Goal: Download file/media

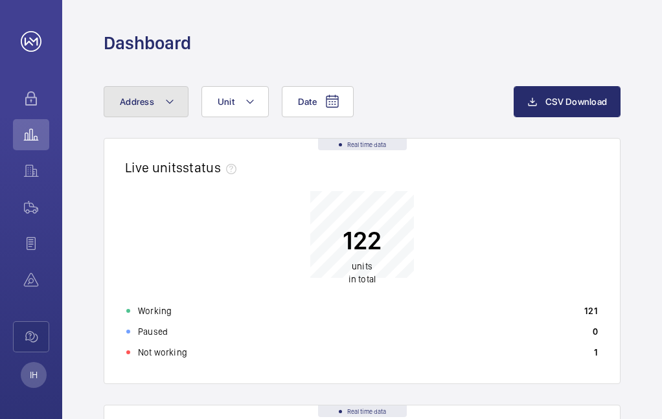
click at [170, 95] on mat-icon at bounding box center [169, 102] width 10 height 16
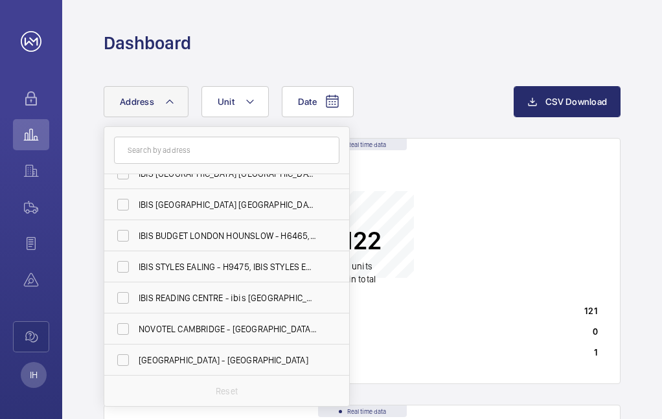
scroll to position [825, 0]
click at [119, 263] on label "IBIS STYLES EALING - H9475, IBIS STYLES EALING, [STREET_ADDRESS]" at bounding box center [216, 266] width 225 height 31
click at [119, 263] on input "IBIS STYLES EALING - H9475, IBIS STYLES EALING, [STREET_ADDRESS]" at bounding box center [123, 266] width 26 height 26
checkbox input "true"
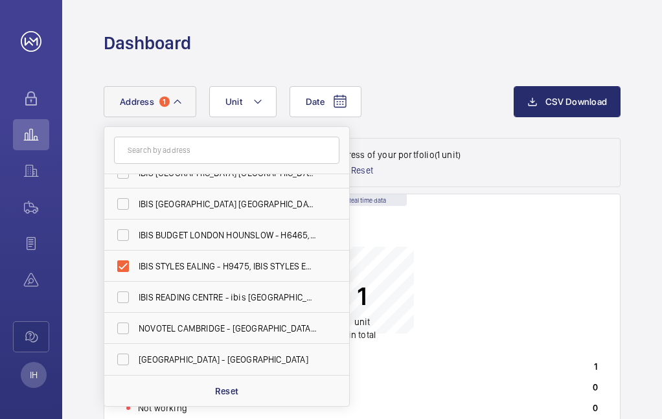
click at [470, 269] on div "1 unit in total" at bounding box center [362, 283] width 487 height 104
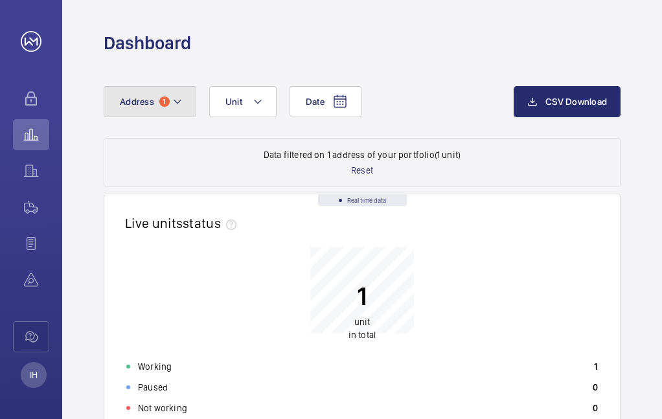
click at [179, 98] on mat-icon at bounding box center [177, 102] width 10 height 16
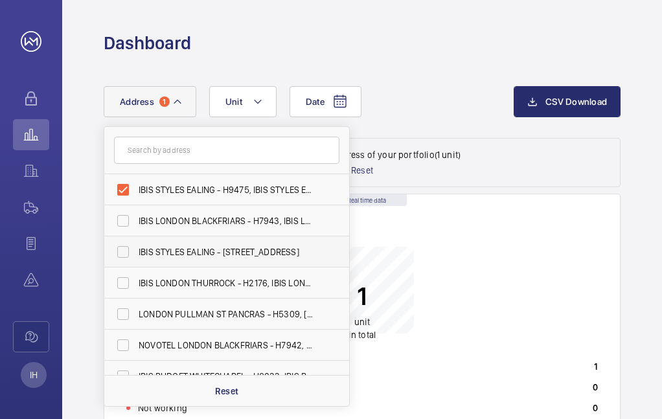
click at [124, 252] on label "IBIS STYLES EALING - [STREET_ADDRESS]" at bounding box center [216, 251] width 225 height 31
click at [124, 252] on input "IBIS STYLES EALING - [STREET_ADDRESS]" at bounding box center [123, 252] width 26 height 26
checkbox input "true"
click at [124, 186] on label "IBIS STYLES EALING - H9475, IBIS STYLES EALING, [STREET_ADDRESS]" at bounding box center [216, 189] width 225 height 31
click at [124, 186] on input "IBIS STYLES EALING - H9475, IBIS STYLES EALING, [STREET_ADDRESS]" at bounding box center [123, 190] width 26 height 26
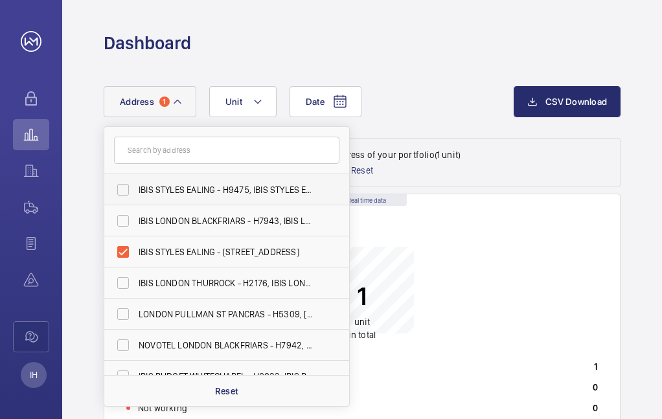
click at [120, 190] on label "IBIS STYLES EALING - H9475, IBIS STYLES EALING, [STREET_ADDRESS]" at bounding box center [216, 189] width 225 height 31
click at [120, 190] on input "IBIS STYLES EALING - H9475, IBIS STYLES EALING, [STREET_ADDRESS]" at bounding box center [123, 190] width 26 height 26
checkbox input "true"
click at [493, 266] on div "2 units in total" at bounding box center [362, 283] width 487 height 104
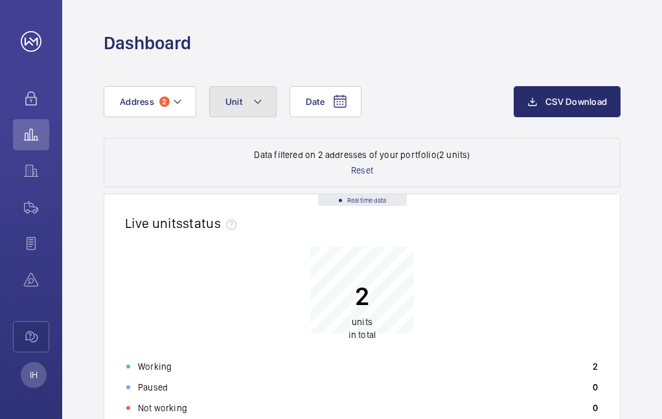
click at [260, 100] on mat-icon at bounding box center [258, 102] width 10 height 16
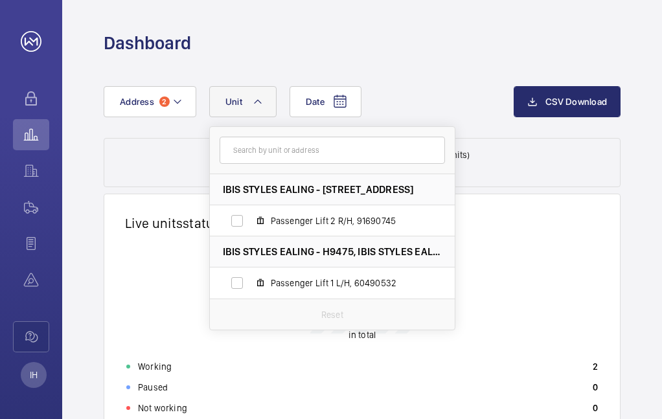
click at [343, 192] on span "IBIS STYLES EALING - [STREET_ADDRESS]" at bounding box center [318, 190] width 191 height 14
click at [236, 218] on label "Passenger Lift 2 R/H, 91690745" at bounding box center [322, 220] width 224 height 31
click at [236, 218] on input "Passenger Lift 2 R/H, 91690745" at bounding box center [237, 221] width 26 height 26
checkbox input "true"
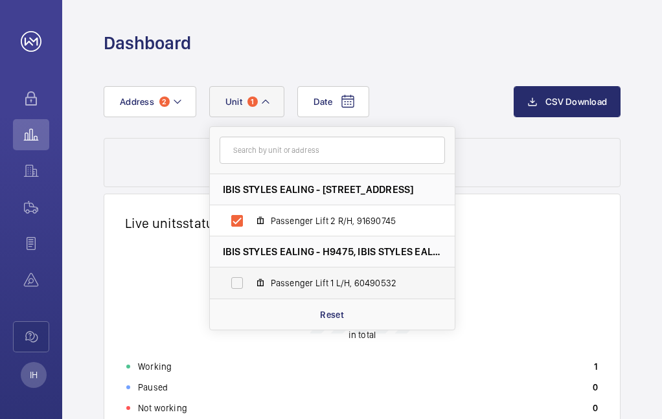
click at [232, 282] on label "Passenger Lift 1 L/H, 60490532" at bounding box center [322, 282] width 224 height 31
click at [232, 282] on input "Passenger Lift 1 L/H, 60490532" at bounding box center [237, 283] width 26 height 26
checkbox input "true"
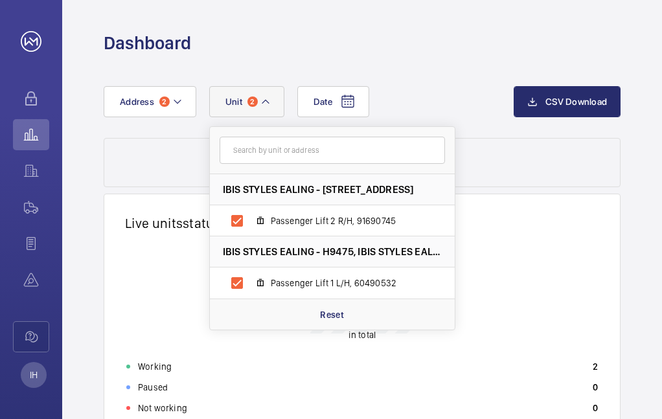
click at [533, 269] on div "2 units in total" at bounding box center [362, 283] width 487 height 104
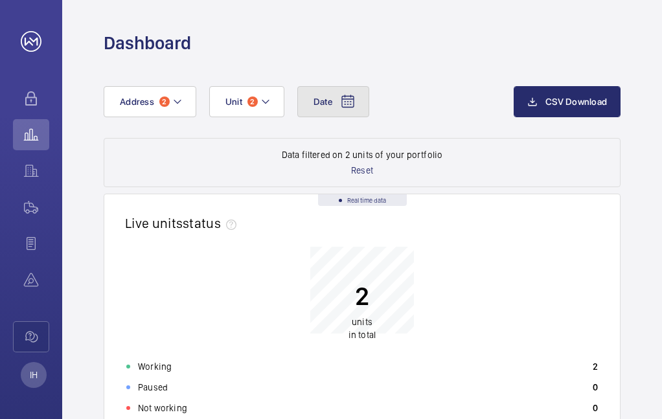
click at [339, 102] on button "Date" at bounding box center [333, 101] width 72 height 31
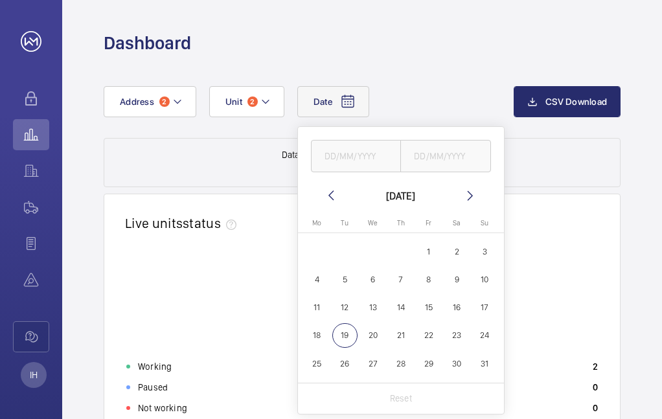
click at [225, 130] on div "Date [DATE] [DATE] Mo [DATE] Tu [DATE] We [DATE] Th [DATE] Fr [DATE] Sa [DATE] …" at bounding box center [362, 112] width 517 height 52
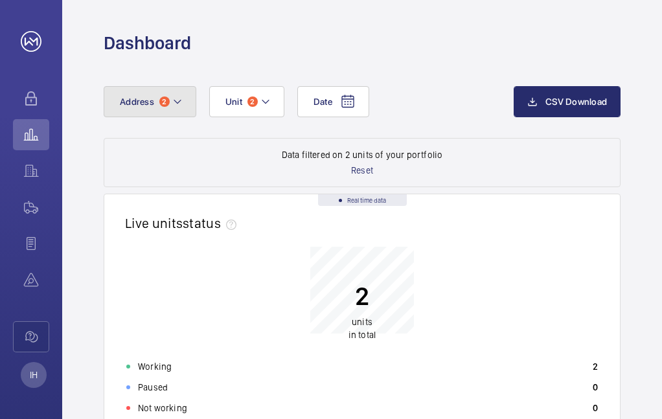
click at [176, 100] on mat-icon at bounding box center [177, 102] width 10 height 16
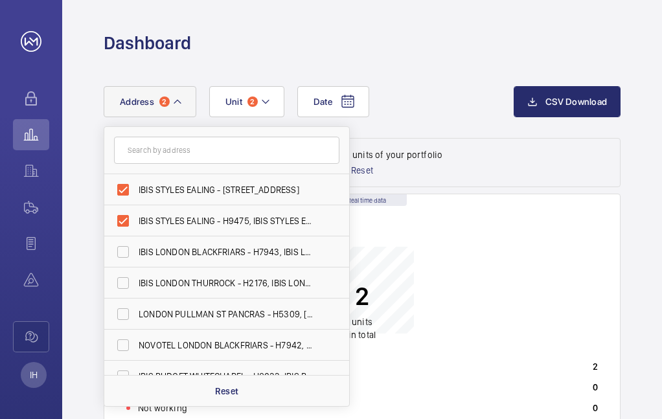
click at [176, 100] on mat-icon at bounding box center [177, 102] width 10 height 16
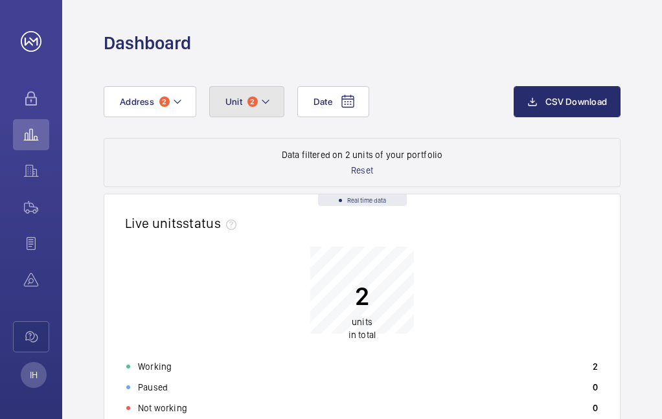
click at [265, 99] on mat-icon at bounding box center [265, 102] width 10 height 16
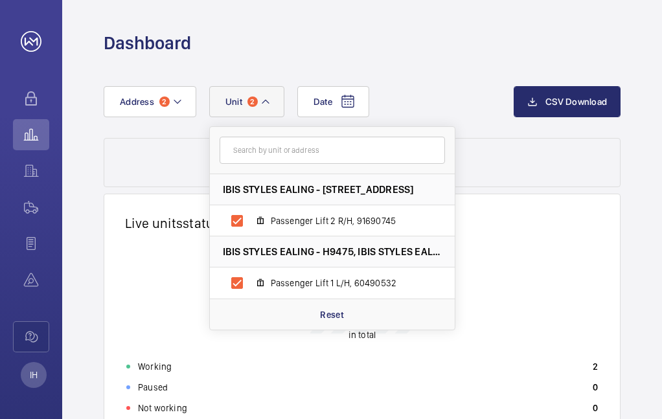
click at [314, 188] on span "IBIS STYLES EALING - [STREET_ADDRESS]" at bounding box center [318, 190] width 191 height 14
click at [297, 219] on span "Passenger Lift 2 R/H, 91690745" at bounding box center [346, 220] width 150 height 13
click at [250, 219] on input "Passenger Lift 2 R/H, 91690745" at bounding box center [237, 221] width 26 height 26
click at [297, 219] on span "Passenger Lift 2 R/H, 91690745" at bounding box center [346, 220] width 150 height 13
click at [250, 219] on input "Passenger Lift 2 R/H, 91690745" at bounding box center [237, 221] width 26 height 26
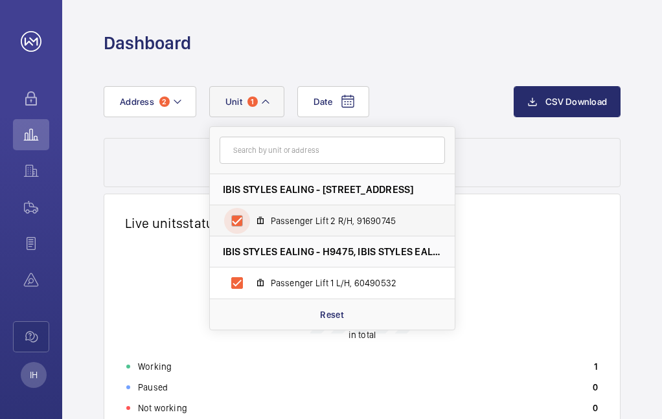
checkbox input "true"
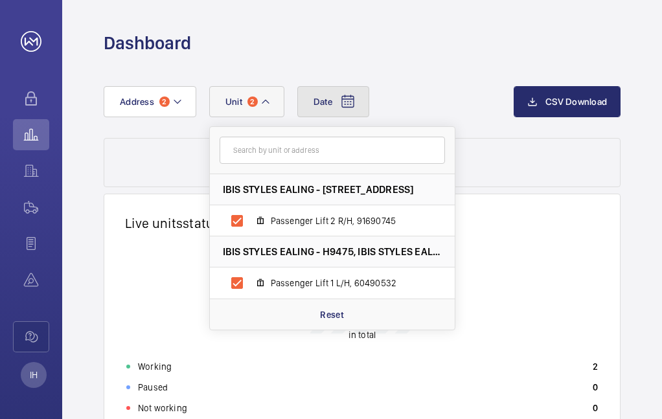
click at [337, 98] on button "Date" at bounding box center [333, 101] width 72 height 31
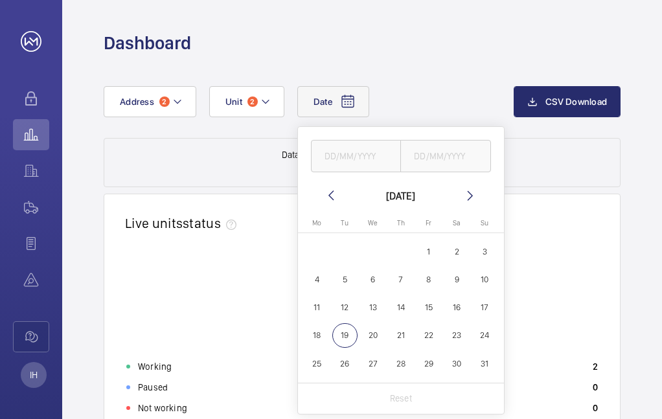
click at [469, 197] on mat-icon at bounding box center [470, 196] width 16 height 16
click at [328, 193] on mat-icon at bounding box center [331, 196] width 16 height 16
click at [484, 245] on span "1" at bounding box center [484, 251] width 25 height 25
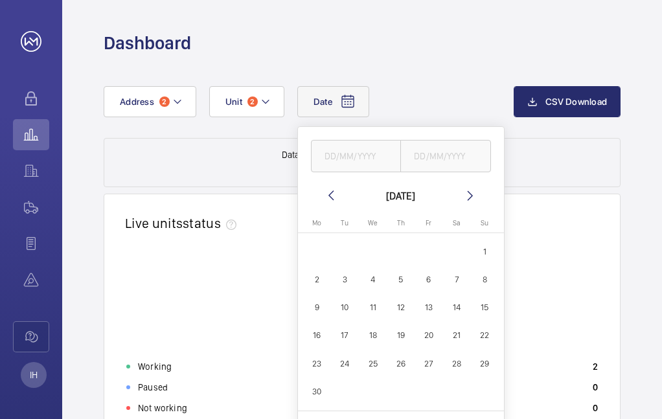
type input "[DATE]"
click at [433, 152] on input "text" at bounding box center [445, 156] width 91 height 32
click at [469, 194] on mat-icon at bounding box center [470, 196] width 16 height 16
click at [348, 329] on span "19" at bounding box center [344, 335] width 25 height 25
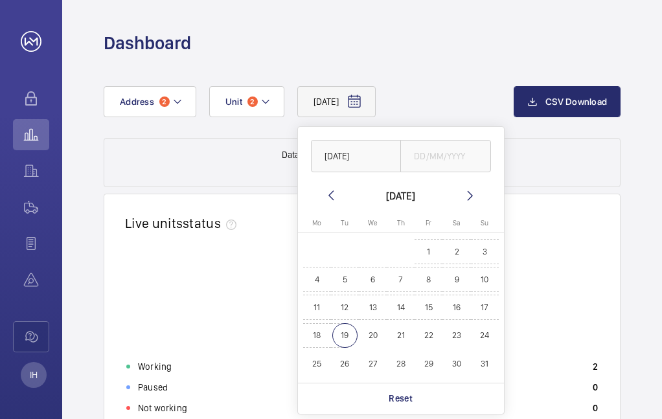
type input "[DATE]"
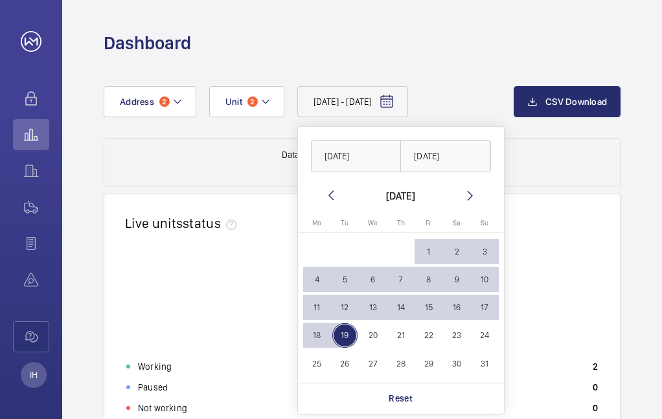
click at [487, 98] on div "[DATE] - [DATE] [DATE] [DATE] [DATE] [DATE] Mo [DATE] Tu [DATE] We [DATE] Th [D…" at bounding box center [309, 101] width 410 height 31
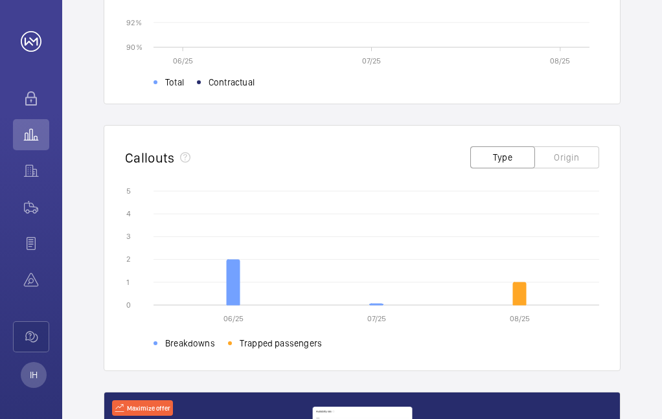
scroll to position [1166, 0]
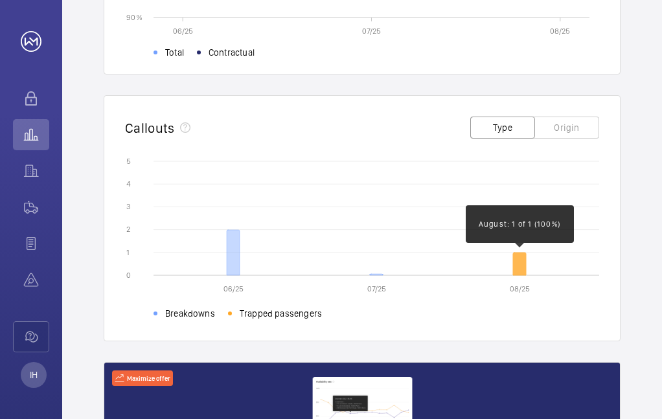
click at [514, 261] on icon at bounding box center [519, 264] width 13 height 23
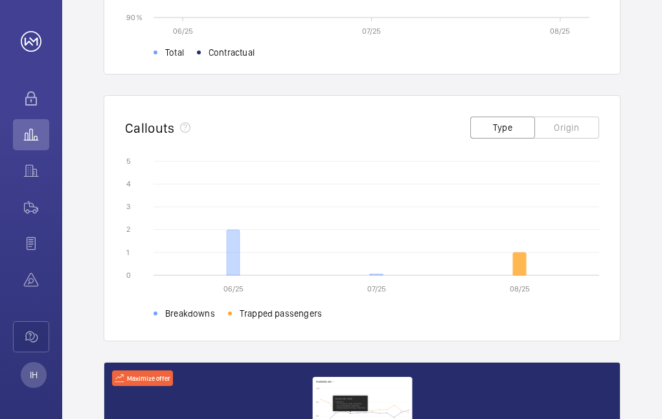
click at [518, 260] on icon at bounding box center [519, 264] width 13 height 23
click at [583, 130] on button "Origin" at bounding box center [566, 128] width 65 height 22
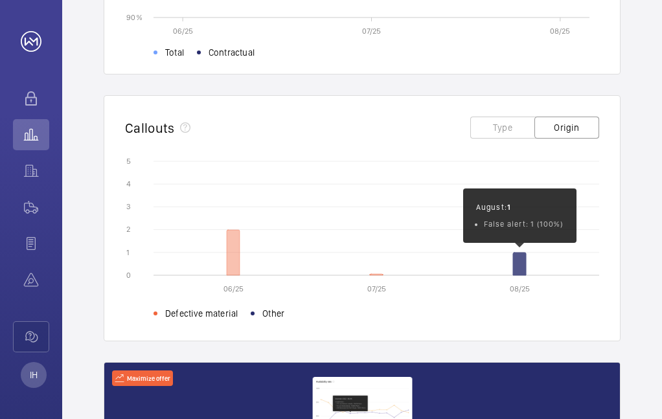
click at [524, 264] on icon at bounding box center [519, 264] width 13 height 23
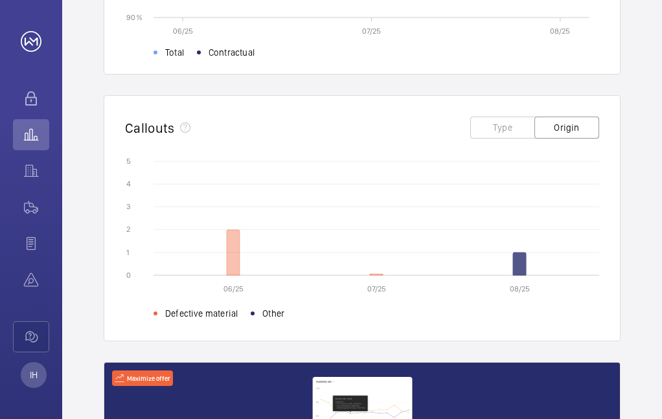
click at [518, 257] on icon at bounding box center [519, 264] width 13 height 23
click at [519, 253] on icon at bounding box center [519, 264] width 13 height 23
click at [374, 264] on icon "06/25 07/25 08/25 0 0 1 1 2 2 3 3 4 4 5 5 Defective material Other" at bounding box center [362, 236] width 474 height 162
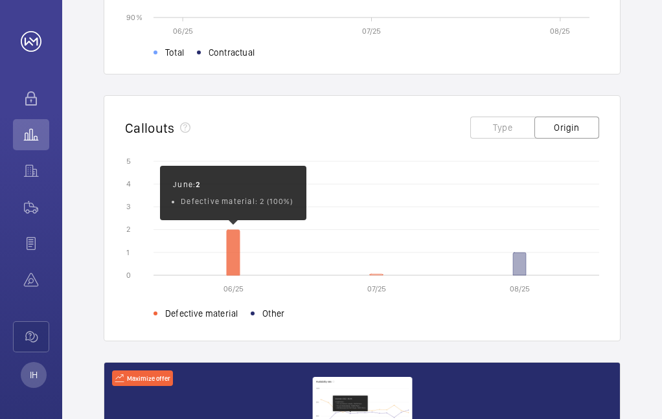
click at [231, 242] on icon at bounding box center [233, 252] width 13 height 45
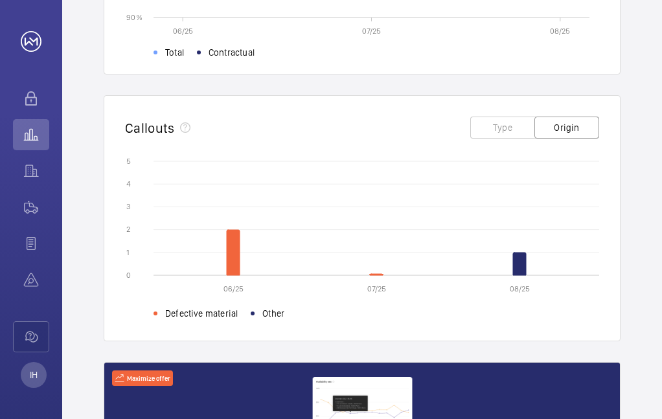
drag, startPoint x: 208, startPoint y: 314, endPoint x: 261, endPoint y: 313, distance: 53.1
click at [209, 314] on span "Defective material" at bounding box center [201, 313] width 73 height 13
click at [289, 308] on li "Other" at bounding box center [274, 312] width 47 height 16
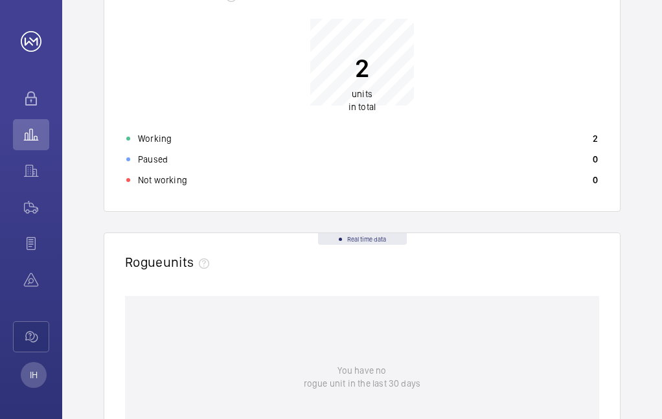
scroll to position [0, 0]
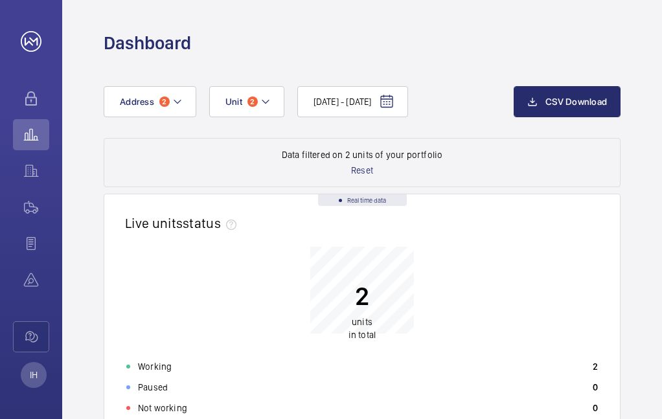
click at [358, 295] on p "2" at bounding box center [361, 296] width 27 height 32
click at [357, 295] on p "2" at bounding box center [361, 296] width 27 height 32
click at [357, 313] on div "2 units in total" at bounding box center [361, 304] width 27 height 74
click at [363, 335] on p "units in total" at bounding box center [361, 328] width 27 height 26
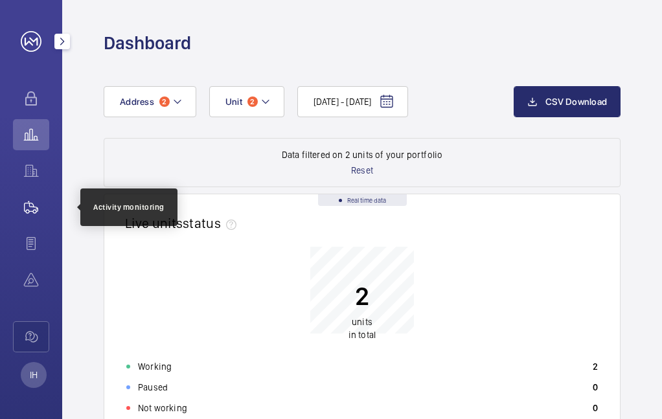
click at [32, 210] on wm-front-icon-button at bounding box center [31, 207] width 36 height 31
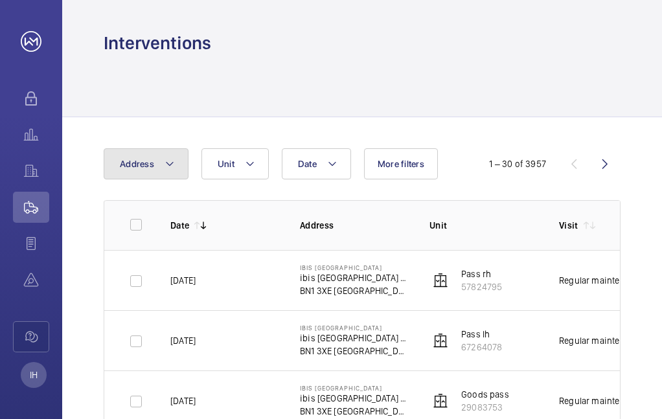
click at [168, 160] on mat-icon at bounding box center [169, 164] width 10 height 16
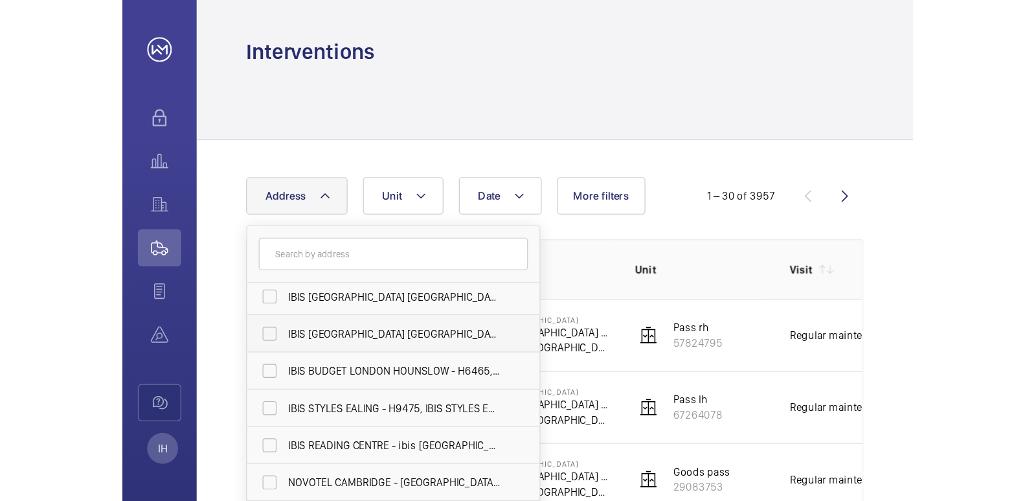
scroll to position [825, 0]
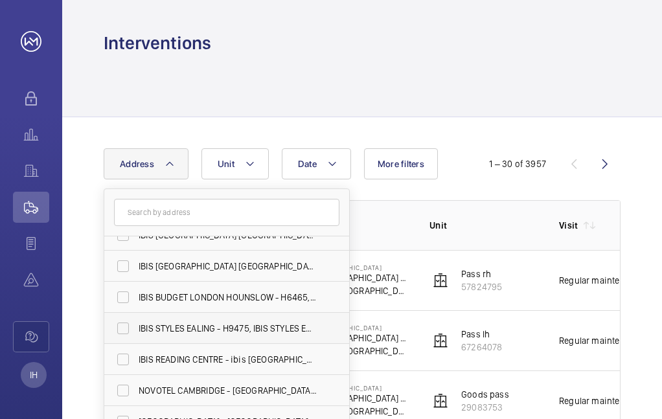
click at [122, 326] on label "IBIS STYLES EALING - H9475, IBIS STYLES EALING, [STREET_ADDRESS]" at bounding box center [216, 328] width 225 height 31
click at [122, 326] on input "IBIS STYLES EALING - H9475, IBIS STYLES EALING, [STREET_ADDRESS]" at bounding box center [123, 328] width 26 height 26
checkbox input "true"
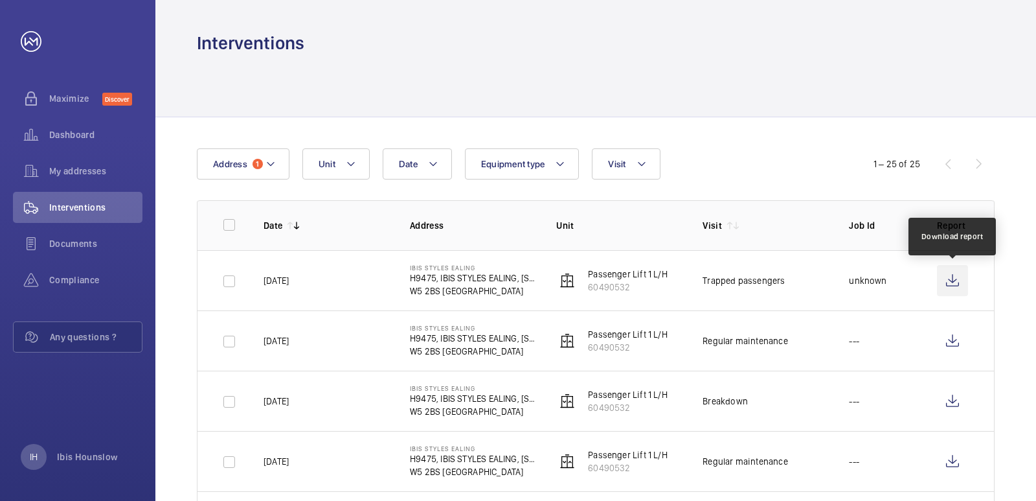
click at [661, 279] on wm-front-icon-button at bounding box center [952, 280] width 31 height 31
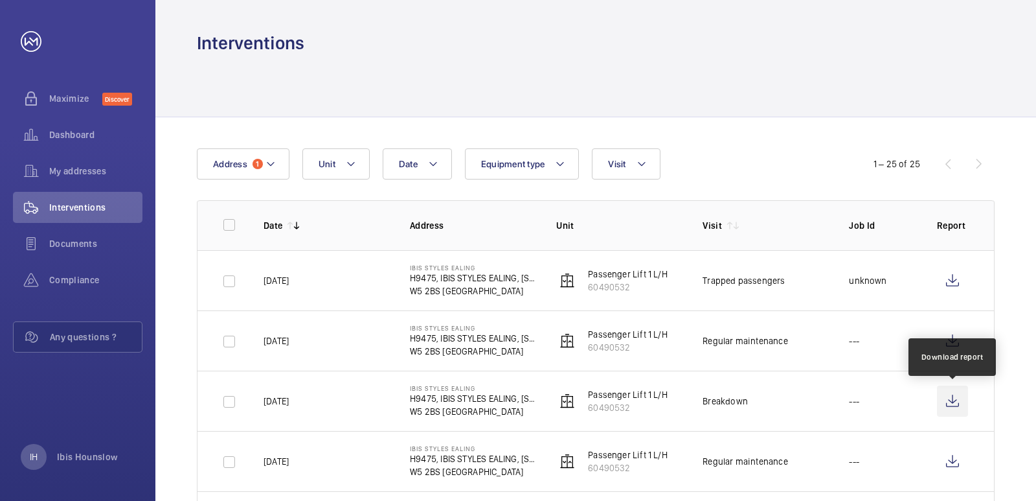
click at [661, 404] on wm-front-icon-button at bounding box center [952, 400] width 31 height 31
click at [35, 41] on link at bounding box center [31, 41] width 21 height 21
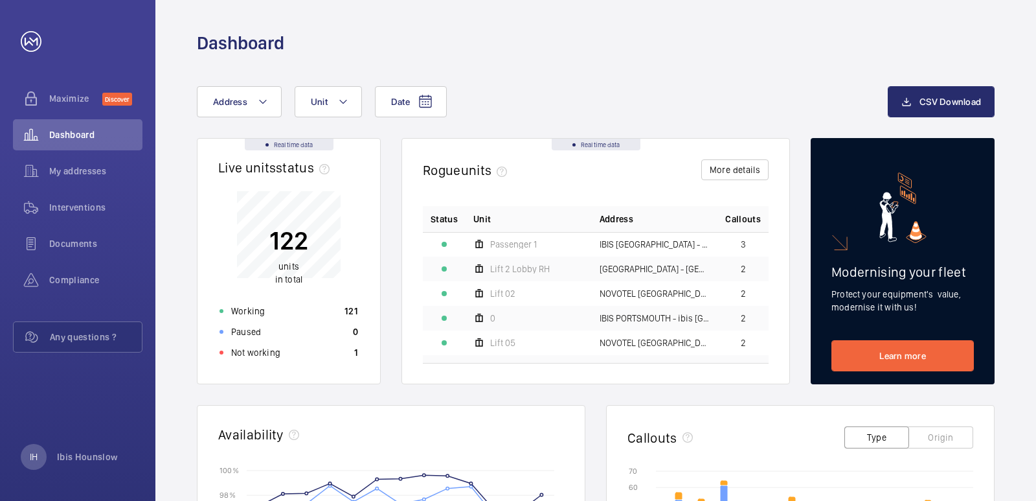
drag, startPoint x: 698, startPoint y: 73, endPoint x: 546, endPoint y: 43, distance: 155.1
click at [546, 43] on div "Dashboard" at bounding box center [596, 43] width 798 height 24
drag, startPoint x: 982, startPoint y: 0, endPoint x: 540, endPoint y: 386, distance: 586.5
